Goal: Task Accomplishment & Management: Complete application form

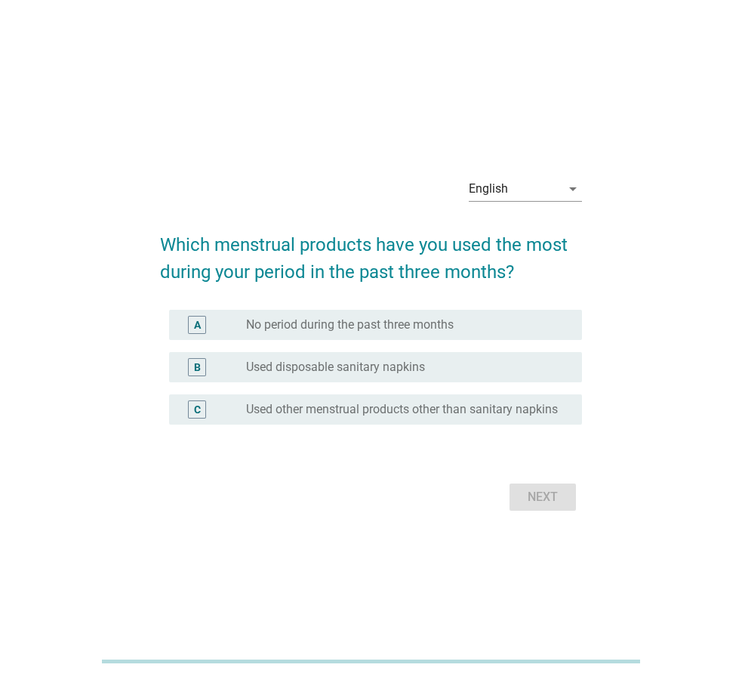
click at [587, 171] on div "English arrow_drop_down Which menstrual products have you used the most during …" at bounding box center [371, 340] width 446 height 375
click at [553, 142] on div "English arrow_drop_down Which menstrual products have you used the most during …" at bounding box center [371, 339] width 706 height 411
click at [530, 179] on div "English" at bounding box center [515, 189] width 92 height 24
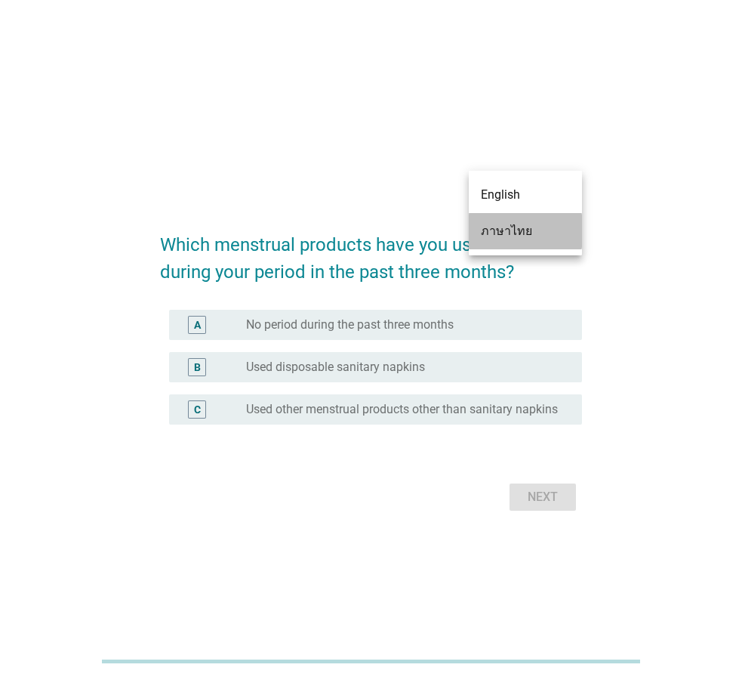
click at [506, 226] on div "ภาษาไทย" at bounding box center [525, 231] width 89 height 18
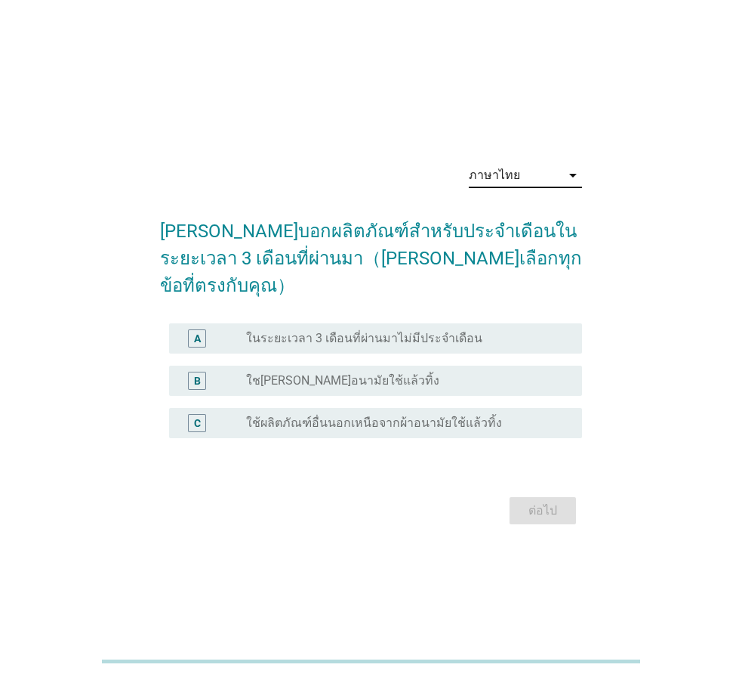
click at [393, 373] on div "radio_button_unchecked ใช[PERSON_NAME]อนามัยใช้แล้วทิ้ง" at bounding box center [402, 380] width 312 height 15
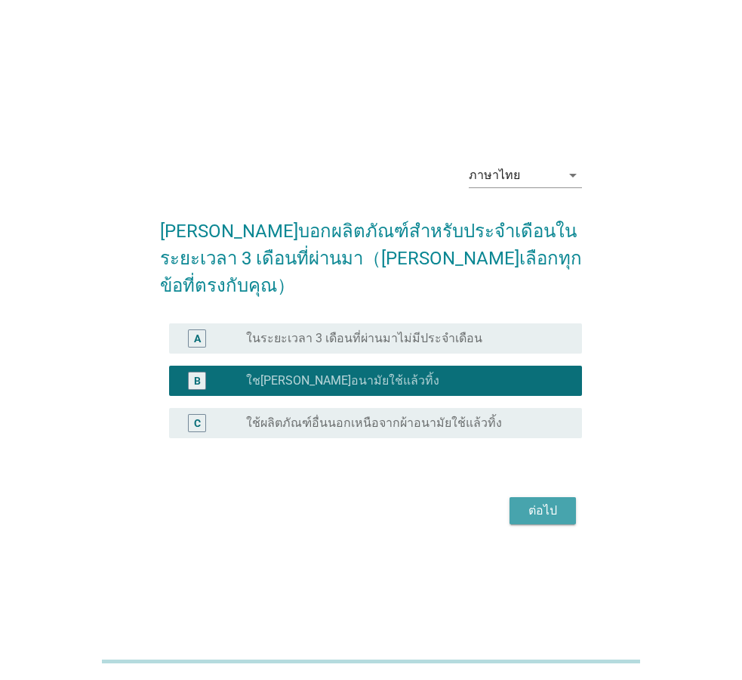
click at [526, 501] on div "ต่อไป" at bounding box center [543, 510] width 42 height 18
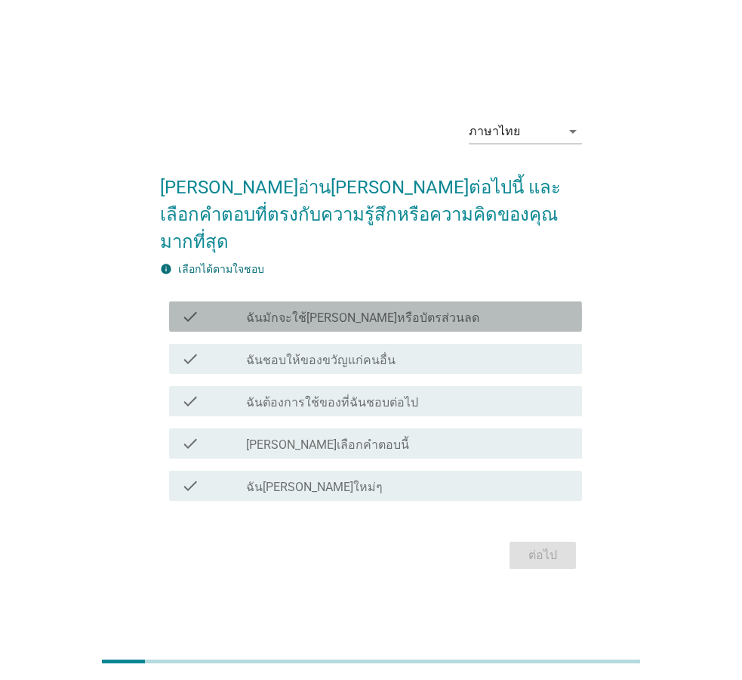
click at [437, 307] on div "check_box_outline_blank ฉันมักจะใช้[PERSON_NAME]หรือบัตรส่วนลด" at bounding box center [408, 316] width 324 height 18
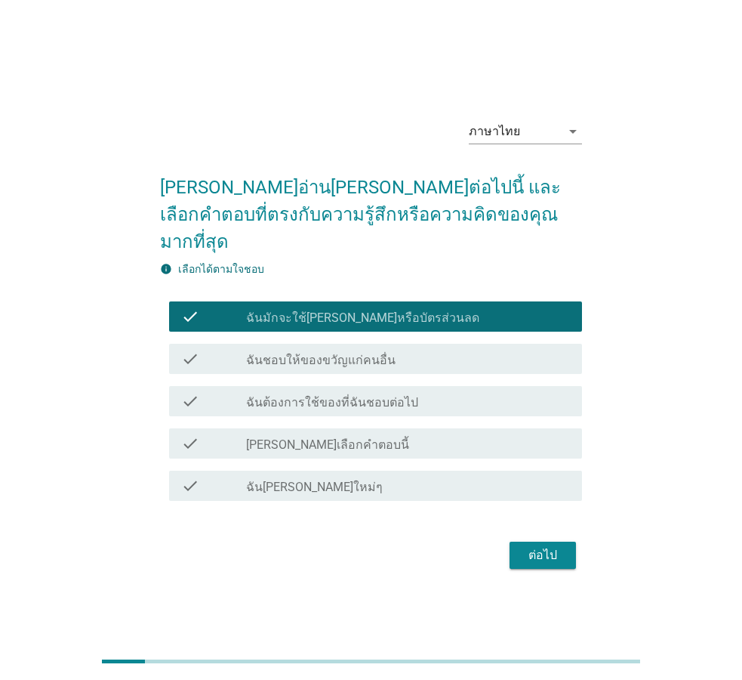
click at [548, 546] on div "ต่อไป" at bounding box center [543, 555] width 42 height 18
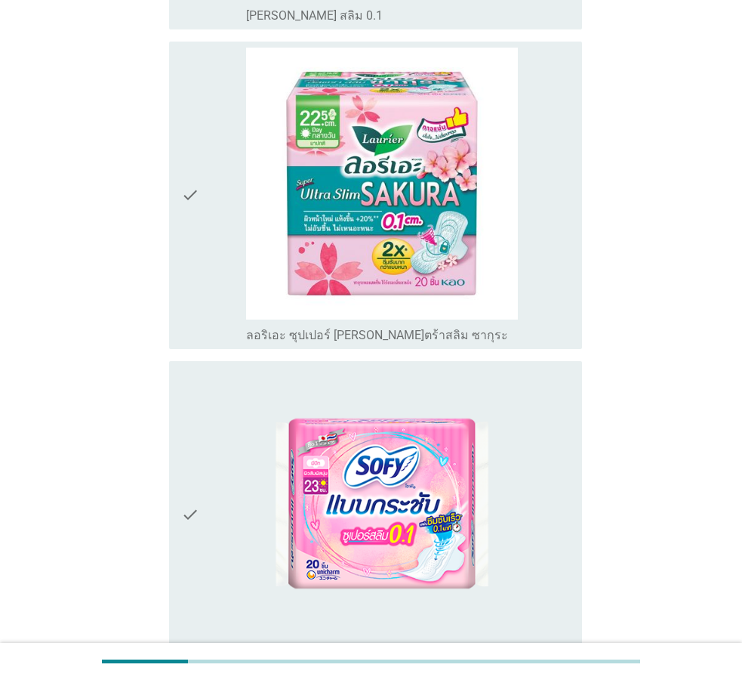
scroll to position [770, 0]
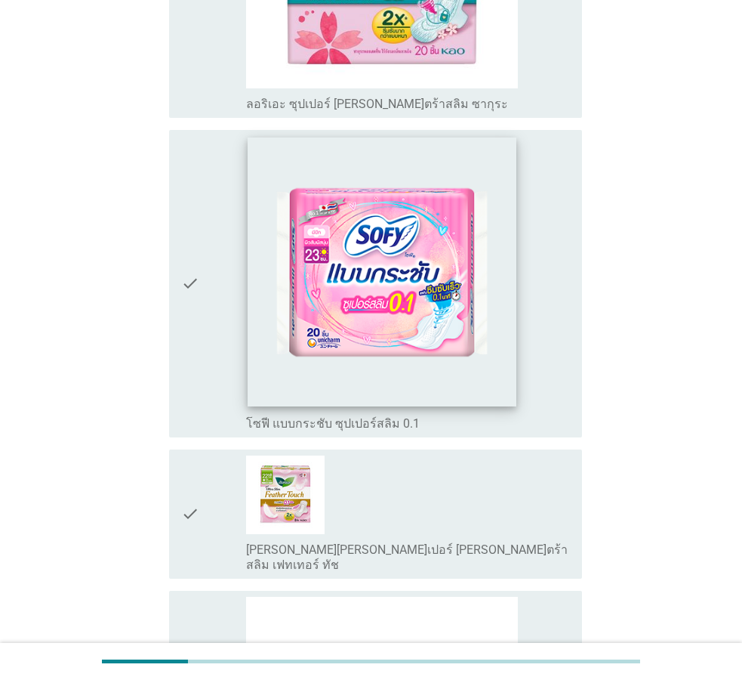
click at [391, 308] on img at bounding box center [382, 271] width 269 height 269
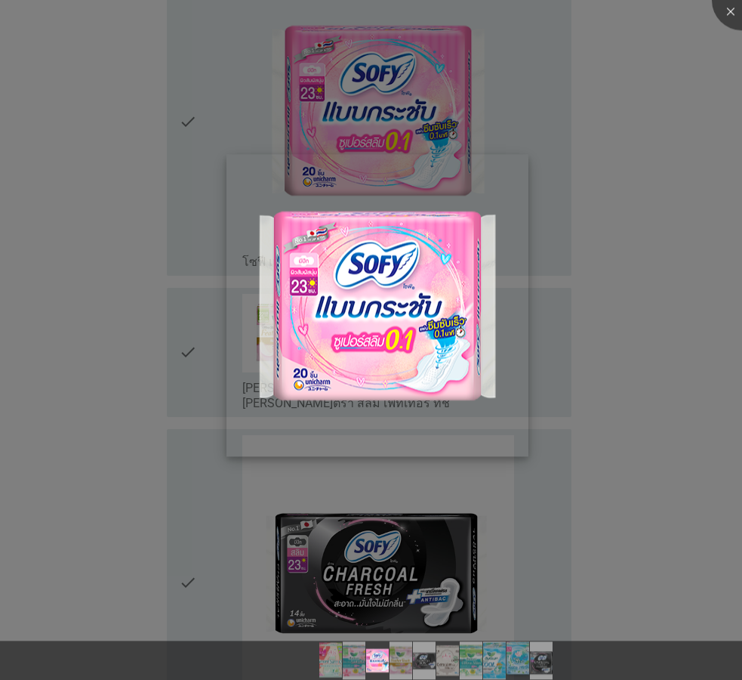
scroll to position [1001, 0]
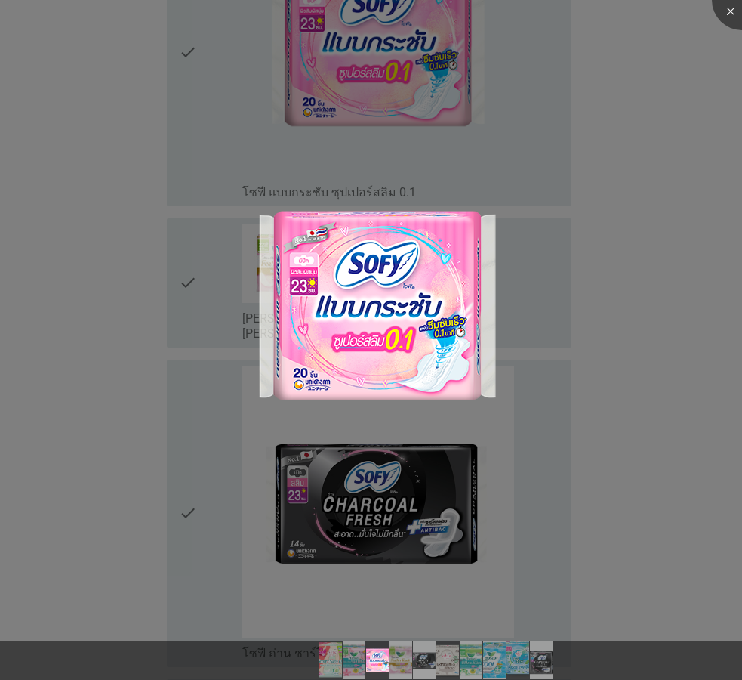
click at [638, 345] on div at bounding box center [371, 340] width 742 height 680
click at [392, 572] on div at bounding box center [371, 340] width 742 height 680
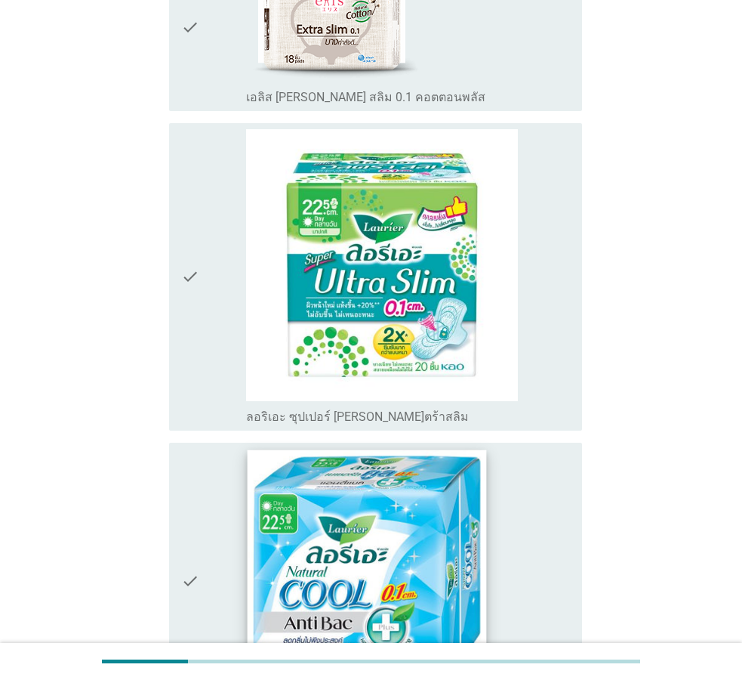
scroll to position [2079, 0]
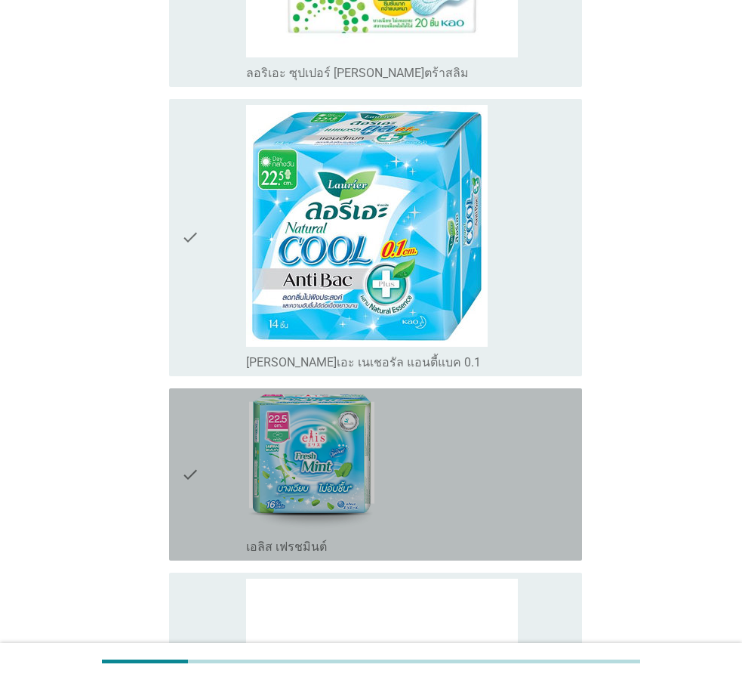
click at [193, 455] on icon "check" at bounding box center [190, 474] width 18 height 160
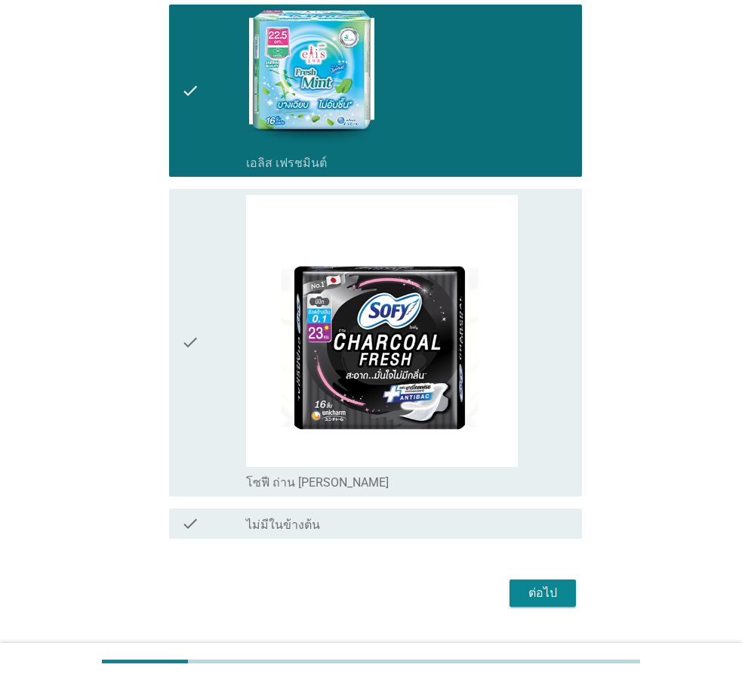
scroll to position [2465, 0]
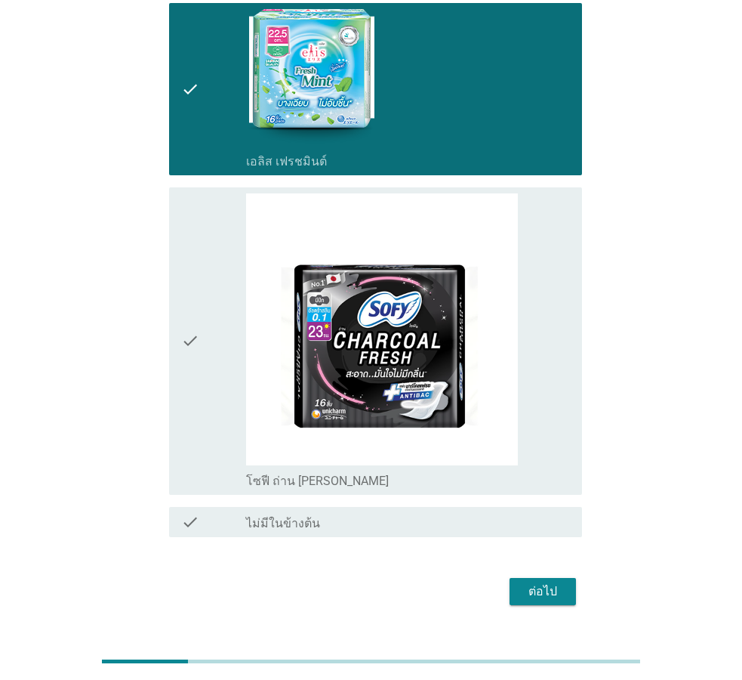
click at [546, 582] on div "ต่อไป" at bounding box center [543, 591] width 42 height 18
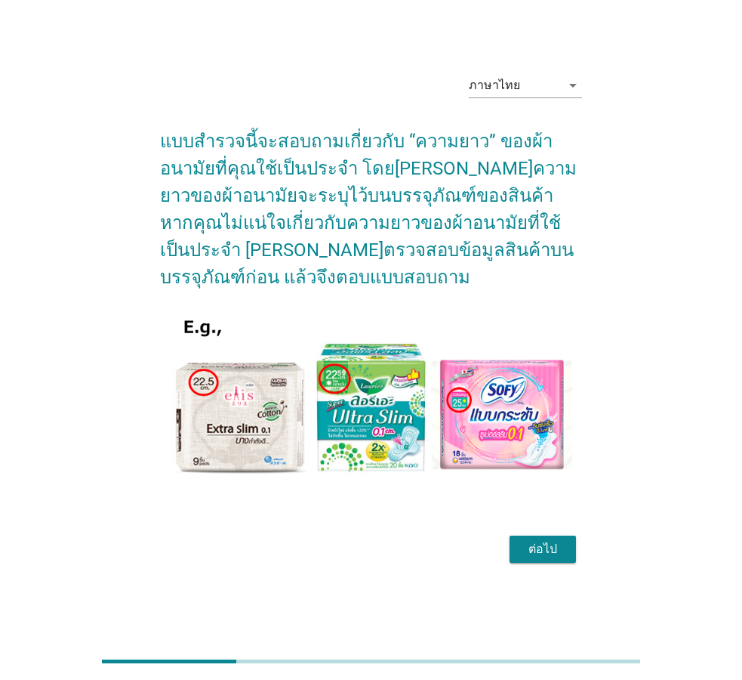
scroll to position [37, 0]
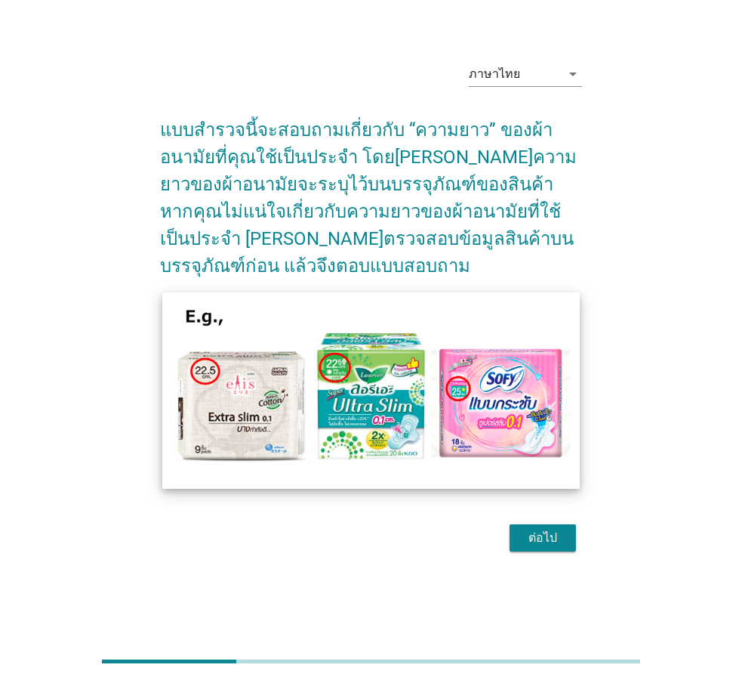
click at [251, 419] on img at bounding box center [371, 390] width 418 height 196
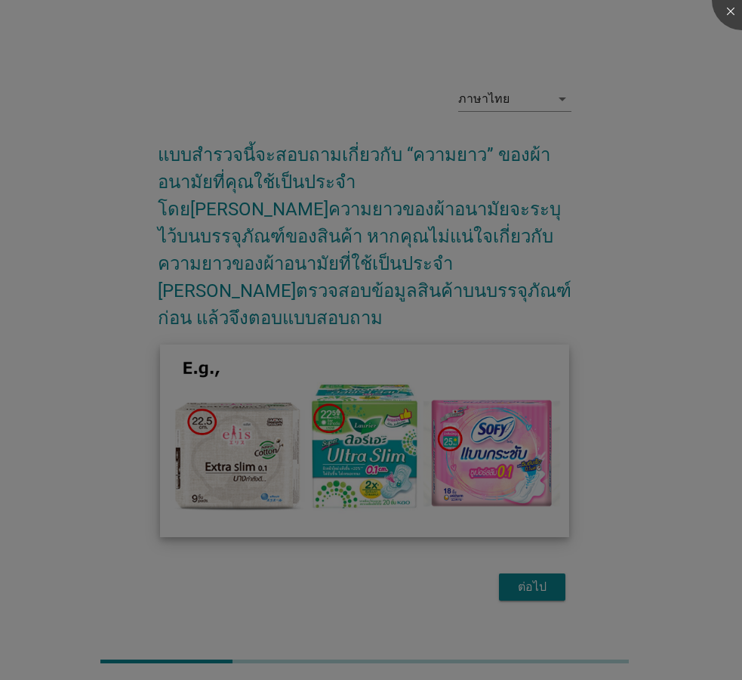
scroll to position [0, 0]
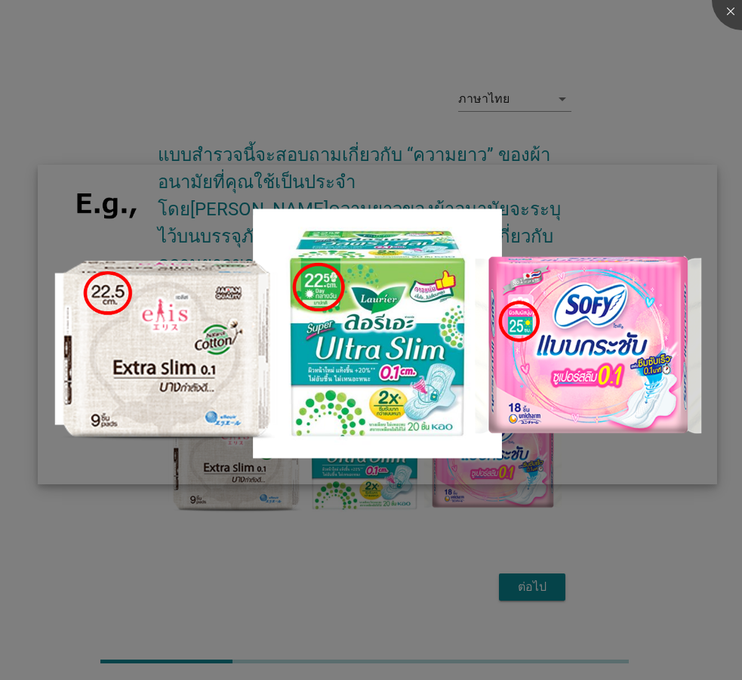
click at [514, 418] on img at bounding box center [378, 324] width 680 height 319
click at [598, 361] on img at bounding box center [378, 324] width 680 height 319
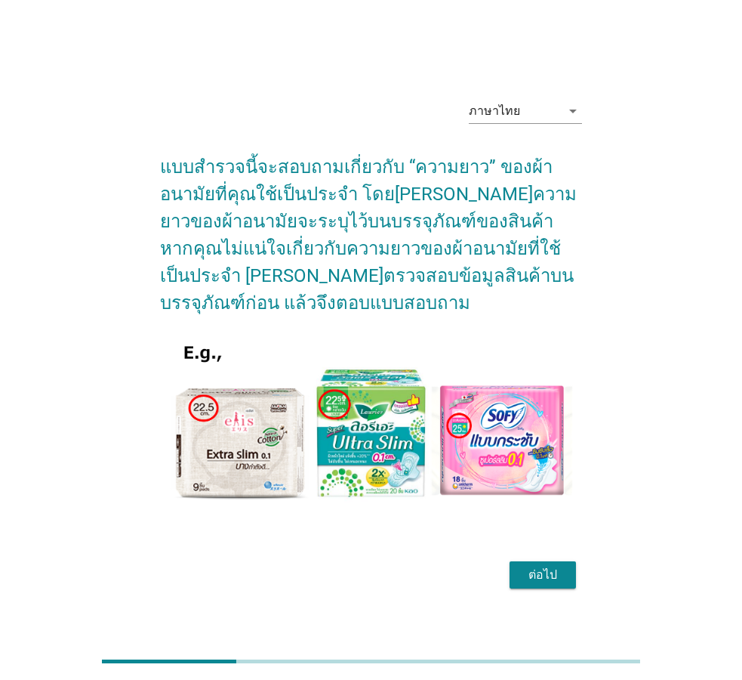
click at [535, 577] on div "ต่อไป" at bounding box center [543, 575] width 42 height 18
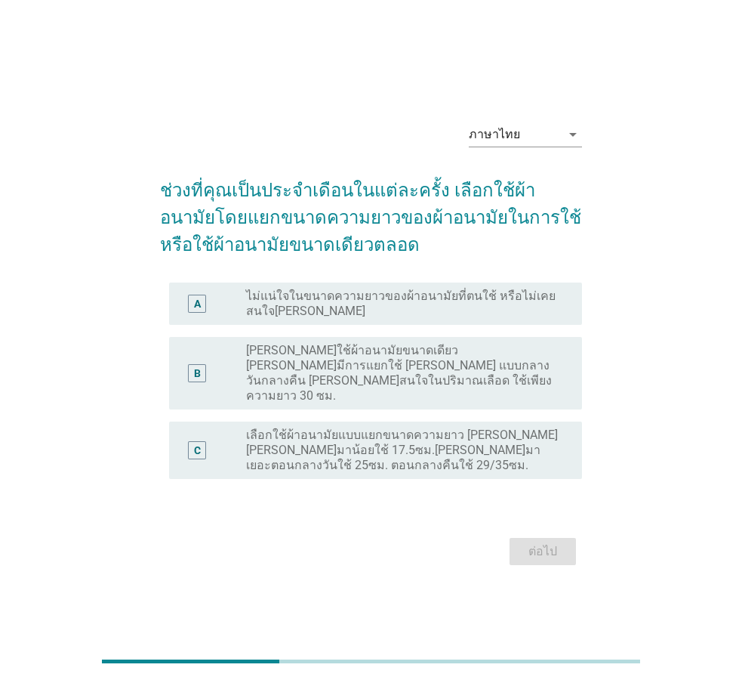
click at [367, 376] on label "[PERSON_NAME]ใช้ผ้าอนามัยขนาดเดียว [PERSON_NAME]มีการแยกใช้ [PERSON_NAME] แบบกล…" at bounding box center [402, 373] width 312 height 60
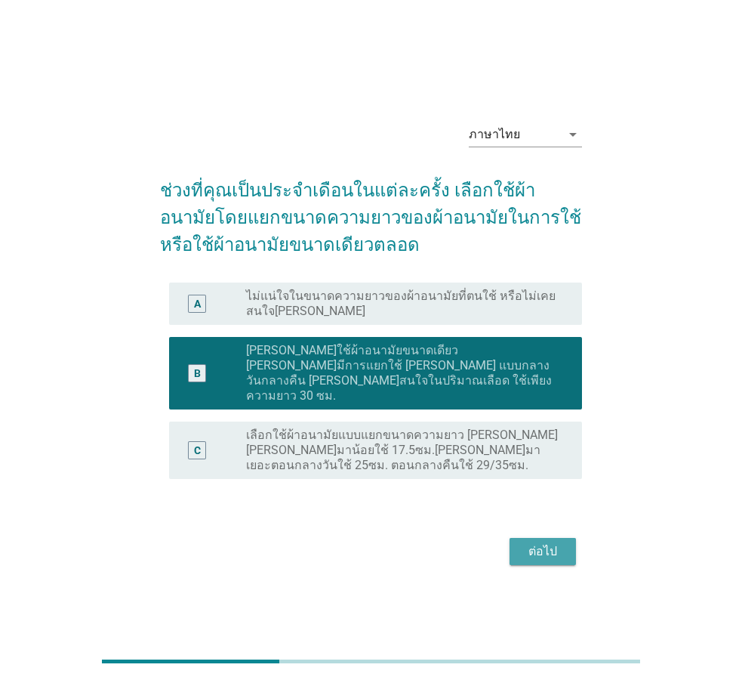
click at [544, 547] on button "ต่อไป" at bounding box center [543, 551] width 66 height 27
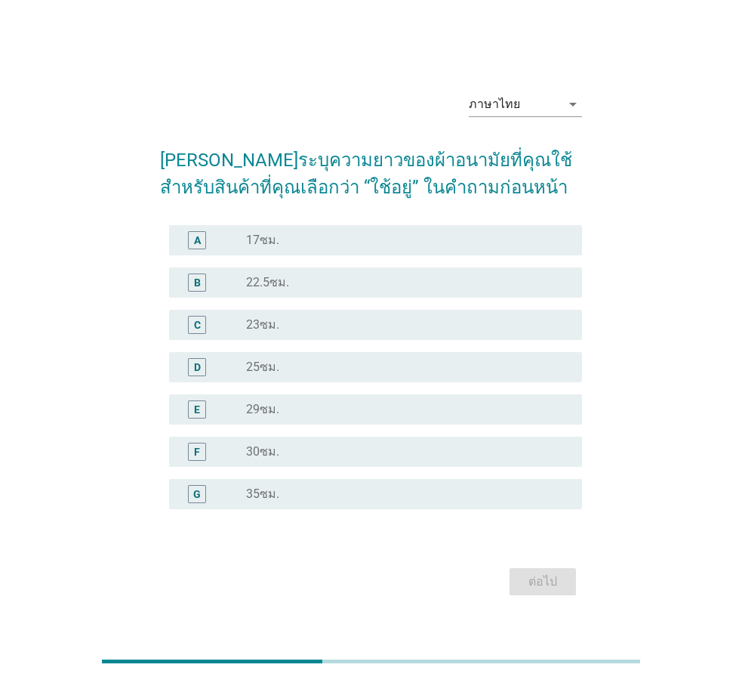
click at [301, 450] on div "radio_button_unchecked 30ซม." at bounding box center [402, 451] width 312 height 15
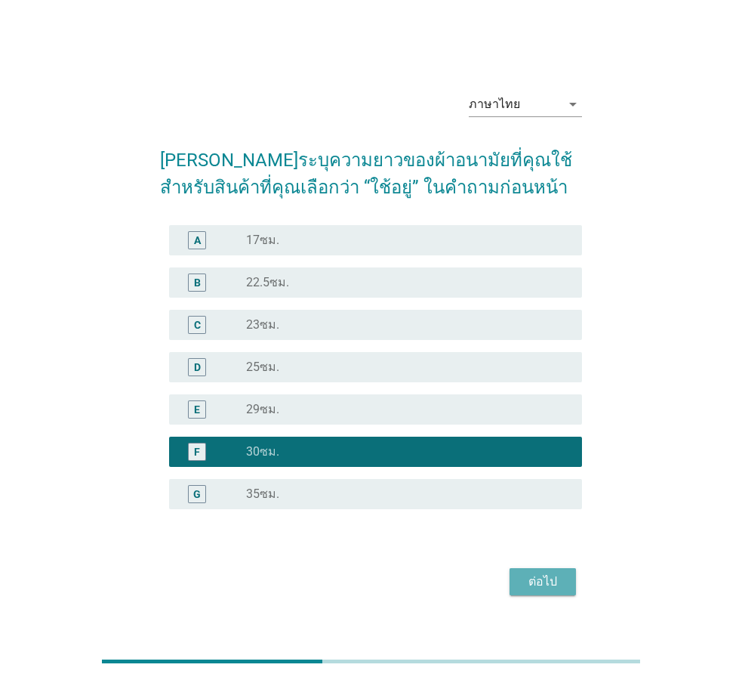
click at [532, 577] on div "ต่อไป" at bounding box center [543, 581] width 42 height 18
